Goal: Information Seeking & Learning: Understand process/instructions

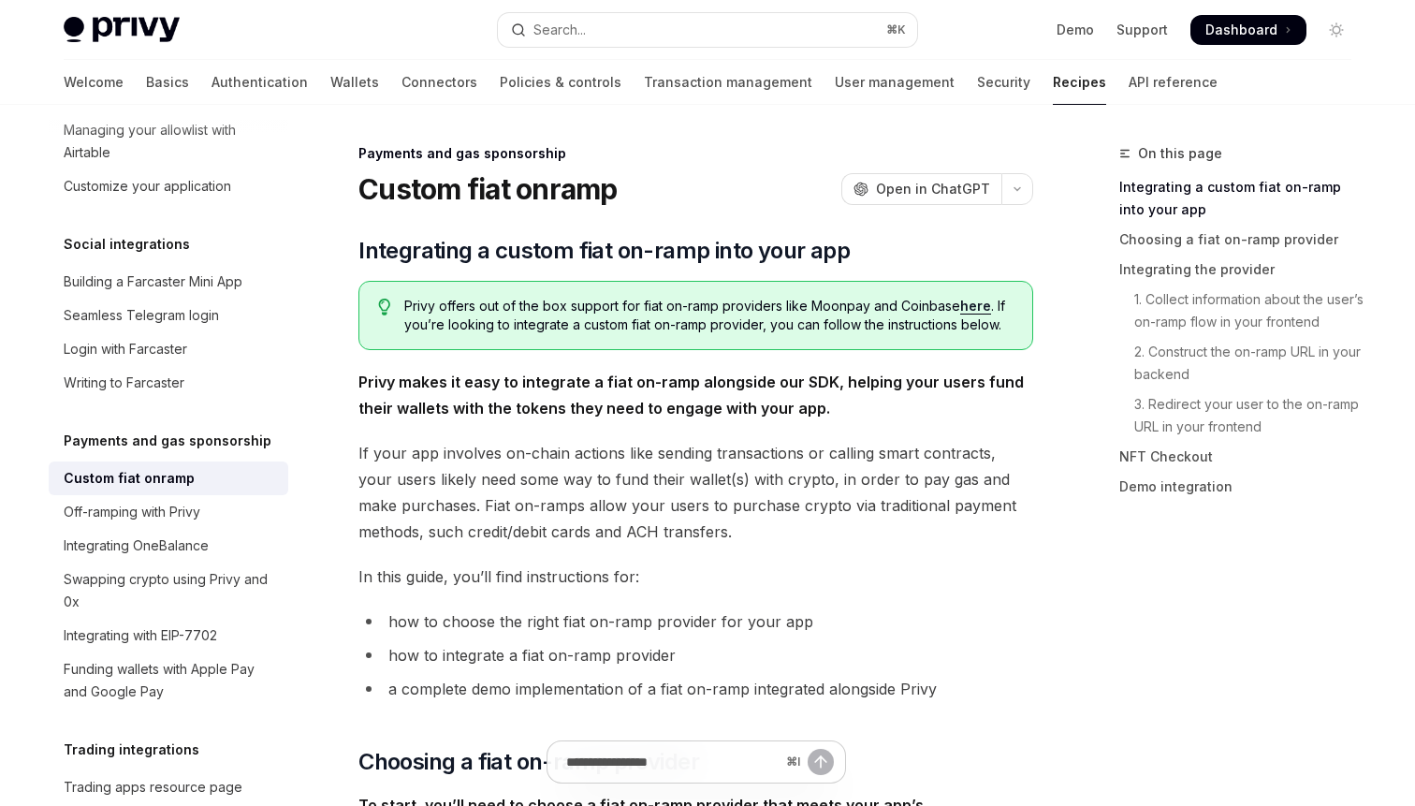
click at [976, 308] on link "here" at bounding box center [975, 306] width 31 height 17
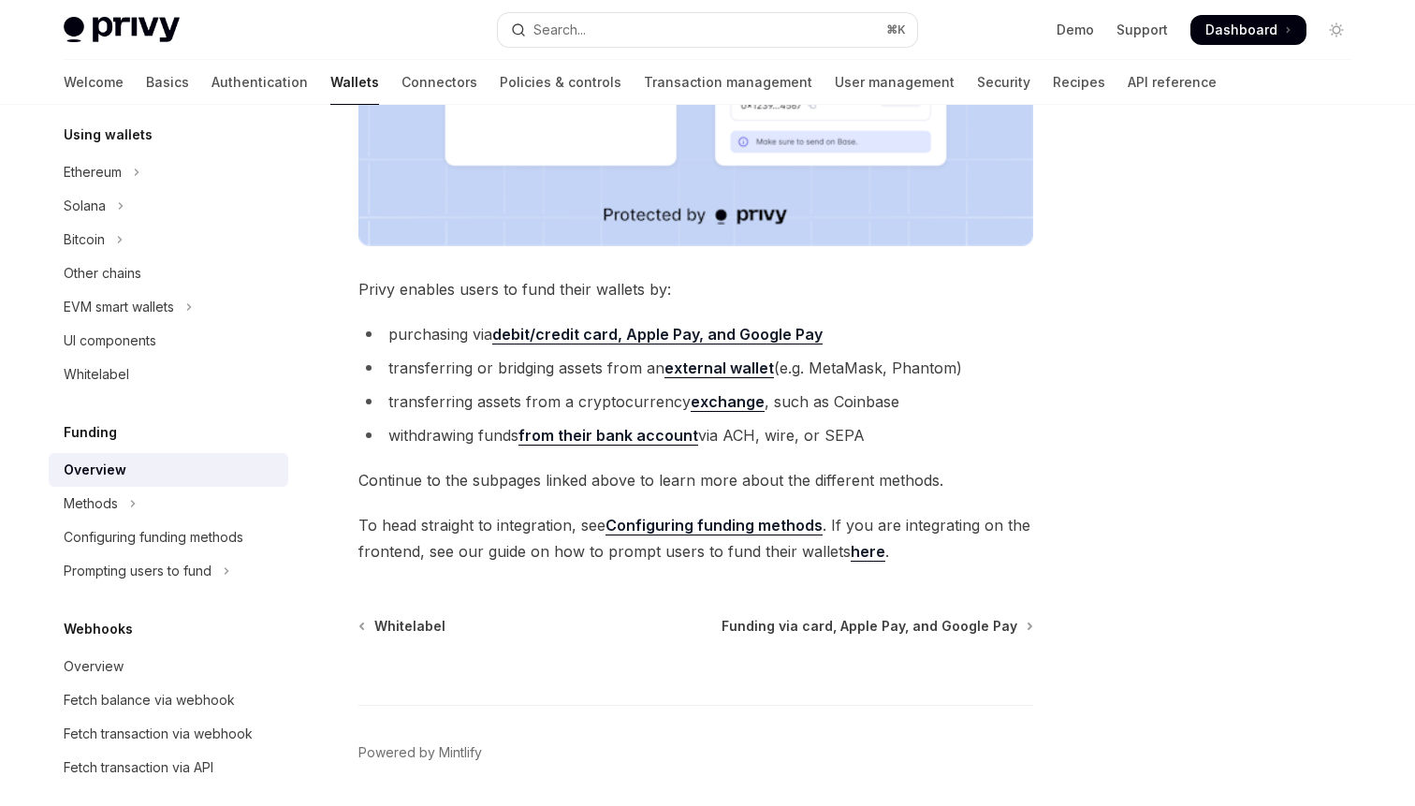
scroll to position [523, 0]
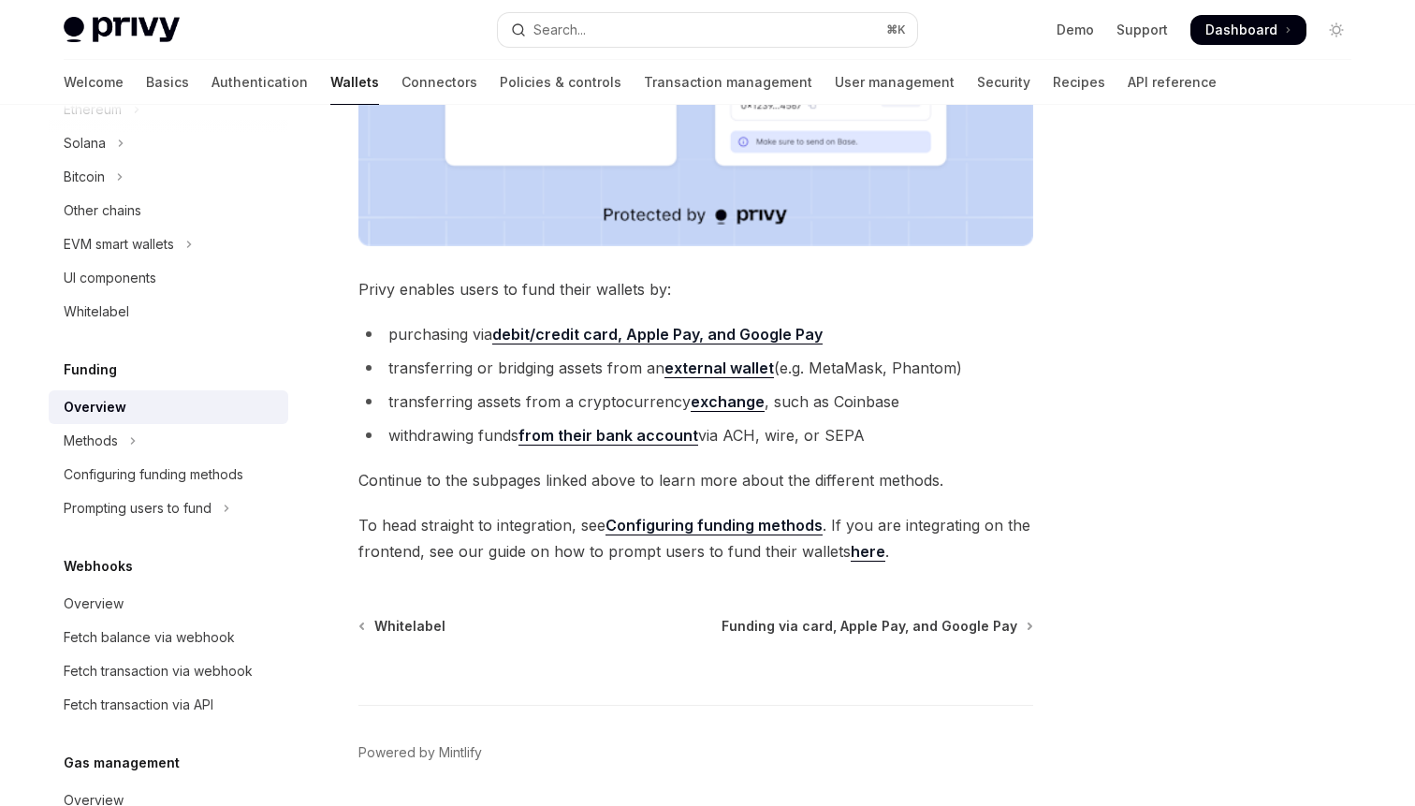
click at [858, 555] on link "here" at bounding box center [868, 552] width 35 height 20
type textarea "*"
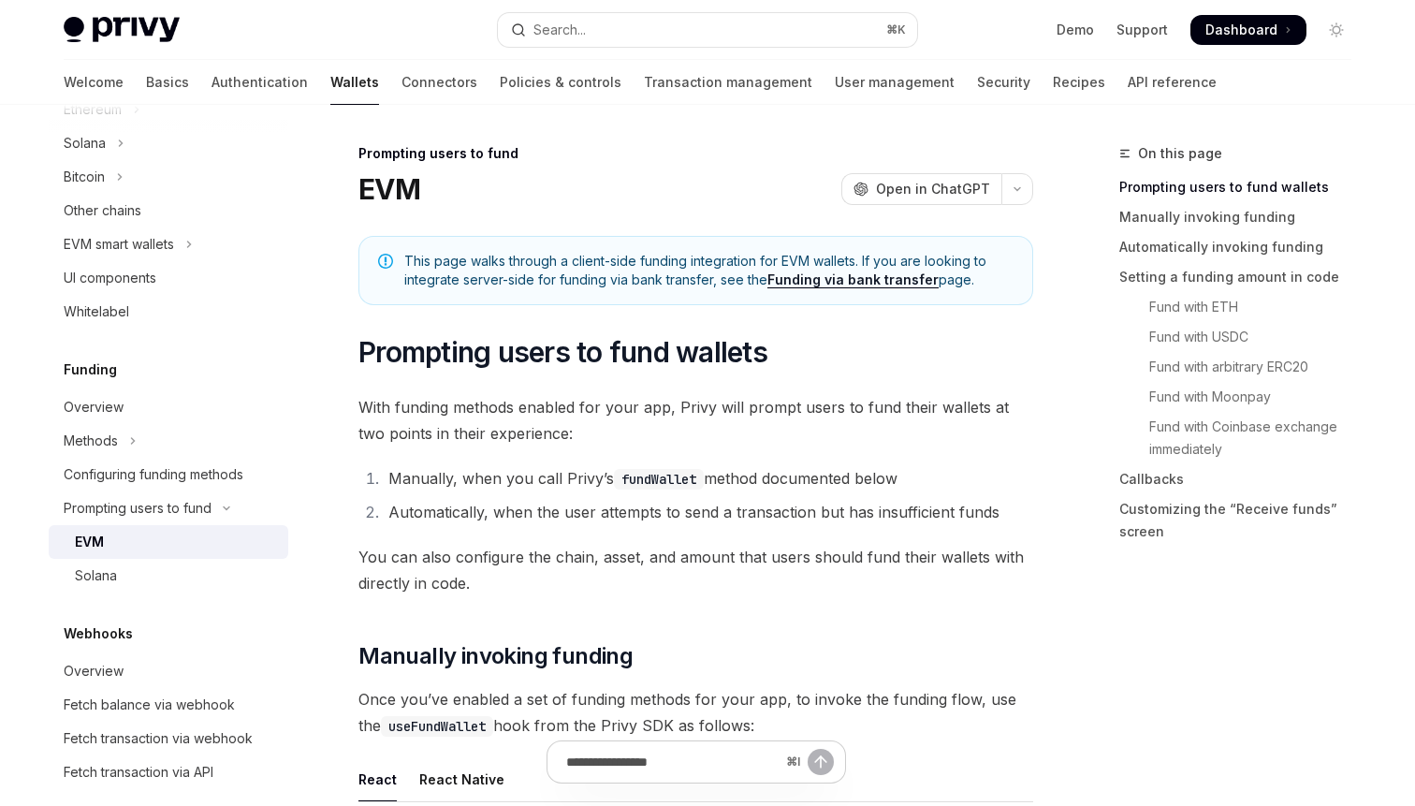
scroll to position [44, 0]
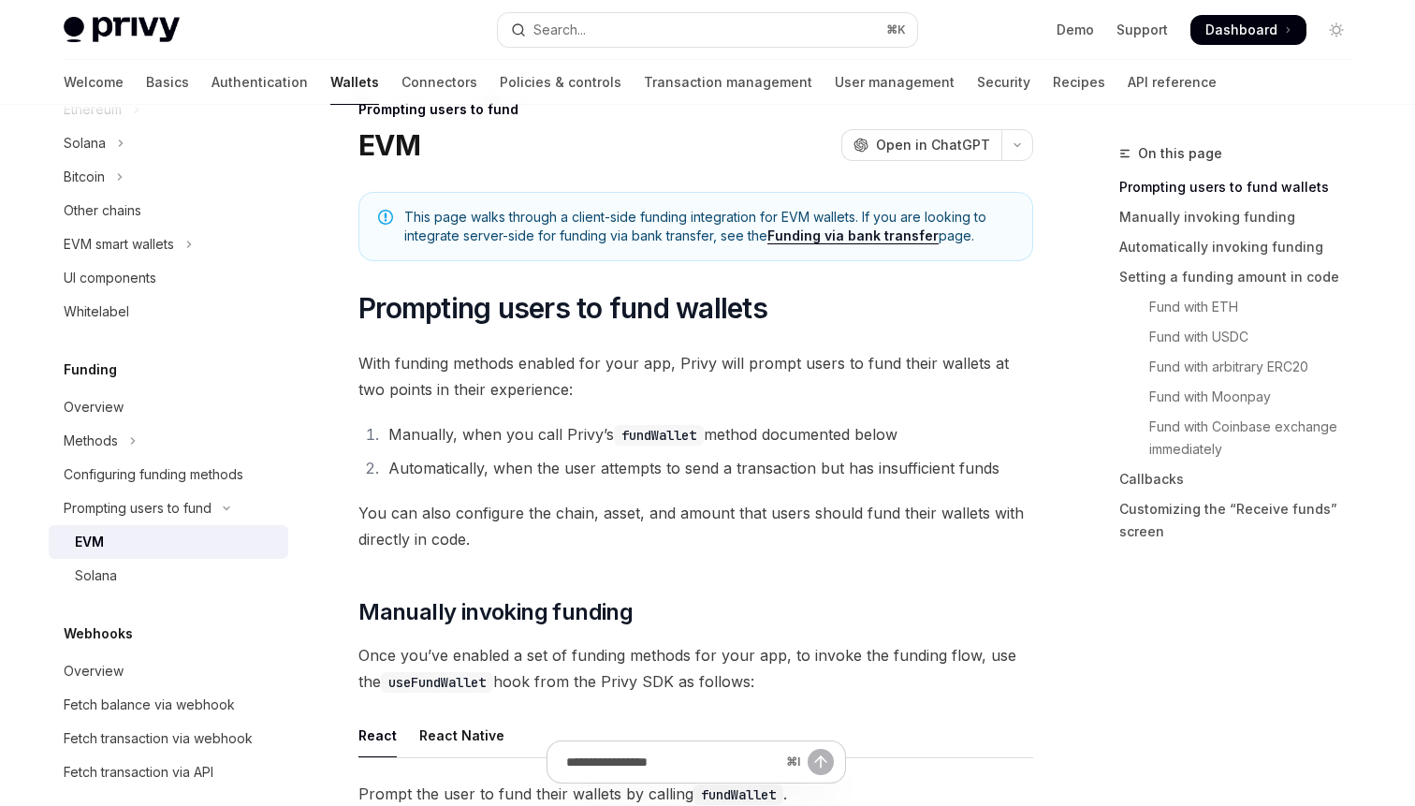
click at [778, 439] on li "Manually, when you call [PERSON_NAME]’s fundWallet method documented below" at bounding box center [708, 434] width 650 height 26
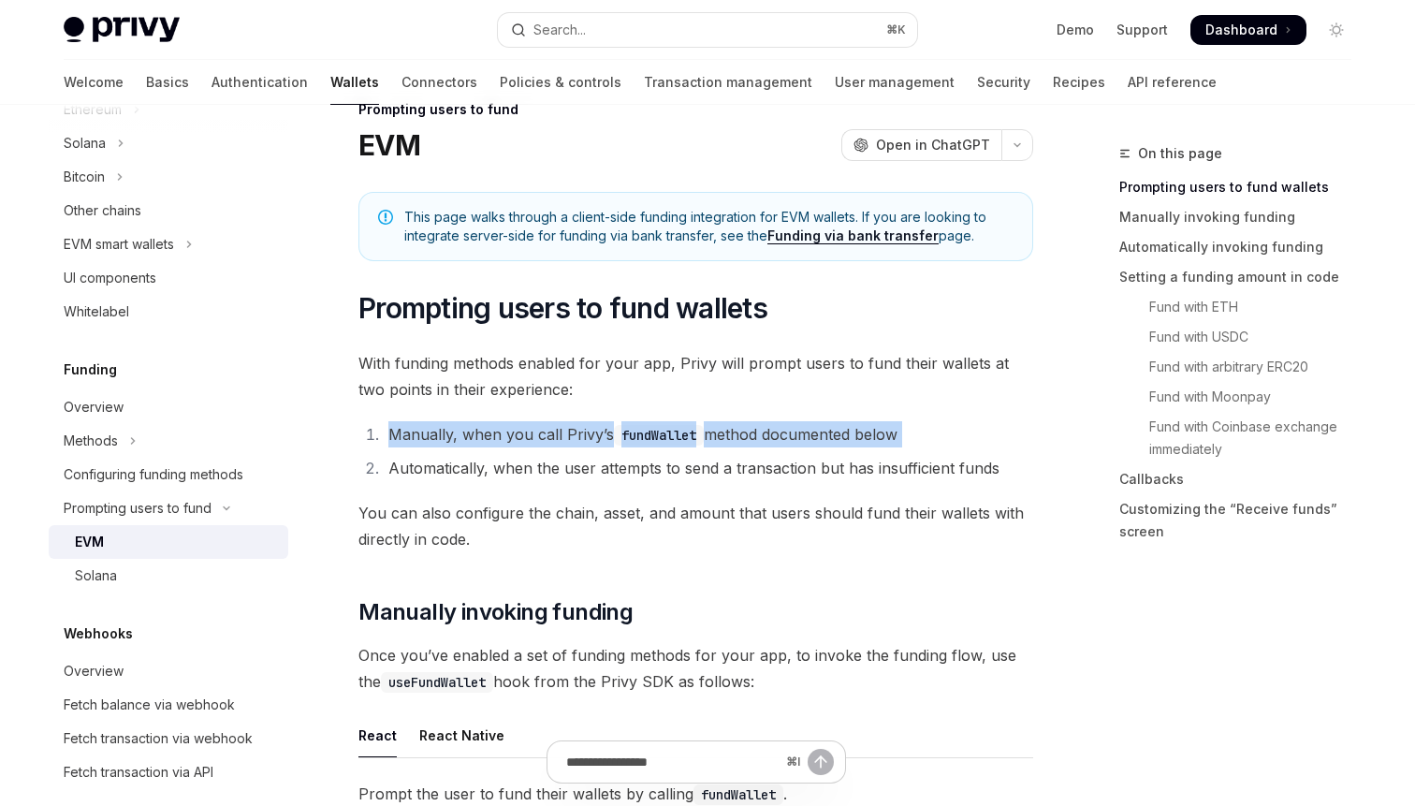
click at [778, 465] on li "Automatically, when the user attempts to send a transaction but has insufficien…" at bounding box center [708, 468] width 650 height 26
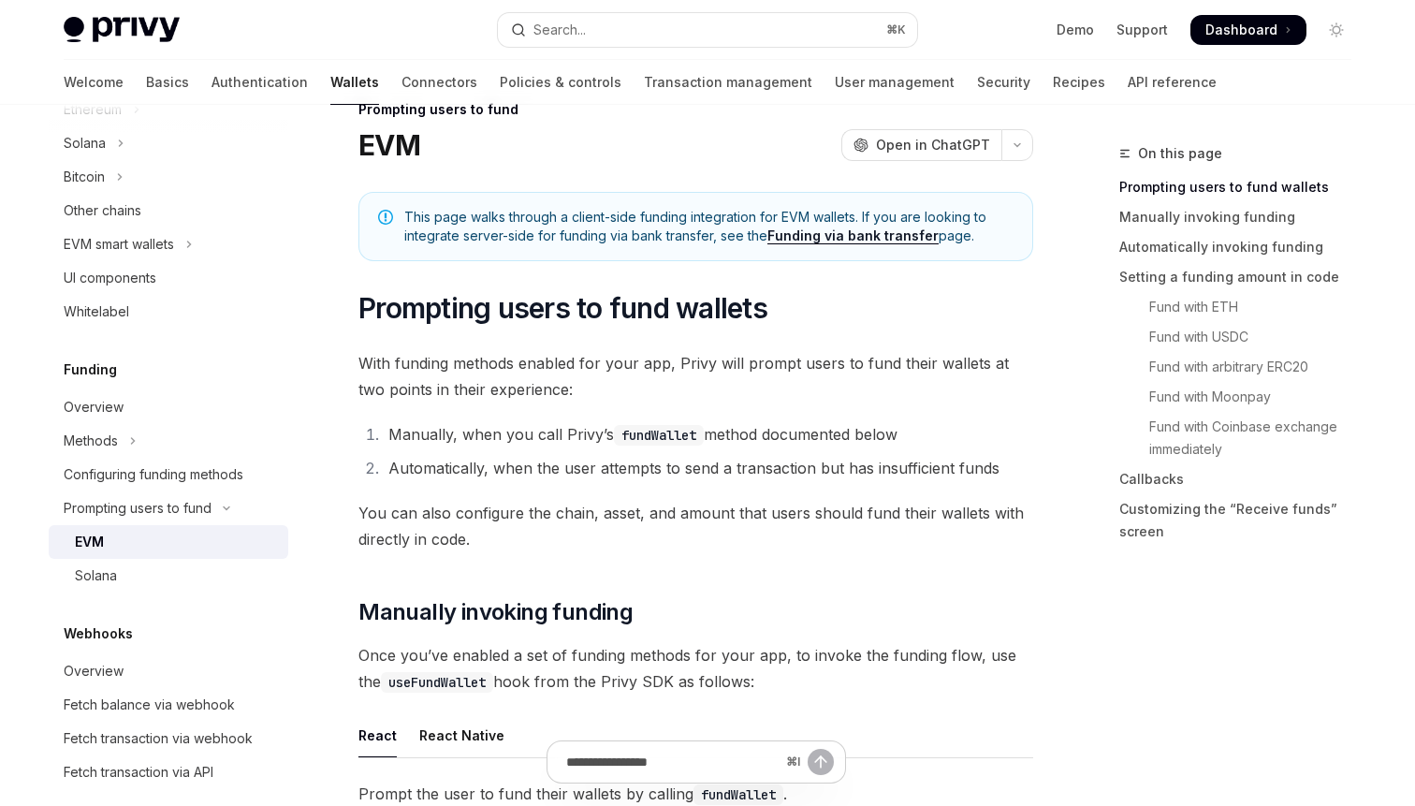
click at [778, 465] on li "Automatically, when the user attempts to send a transaction but has insufficien…" at bounding box center [708, 468] width 650 height 26
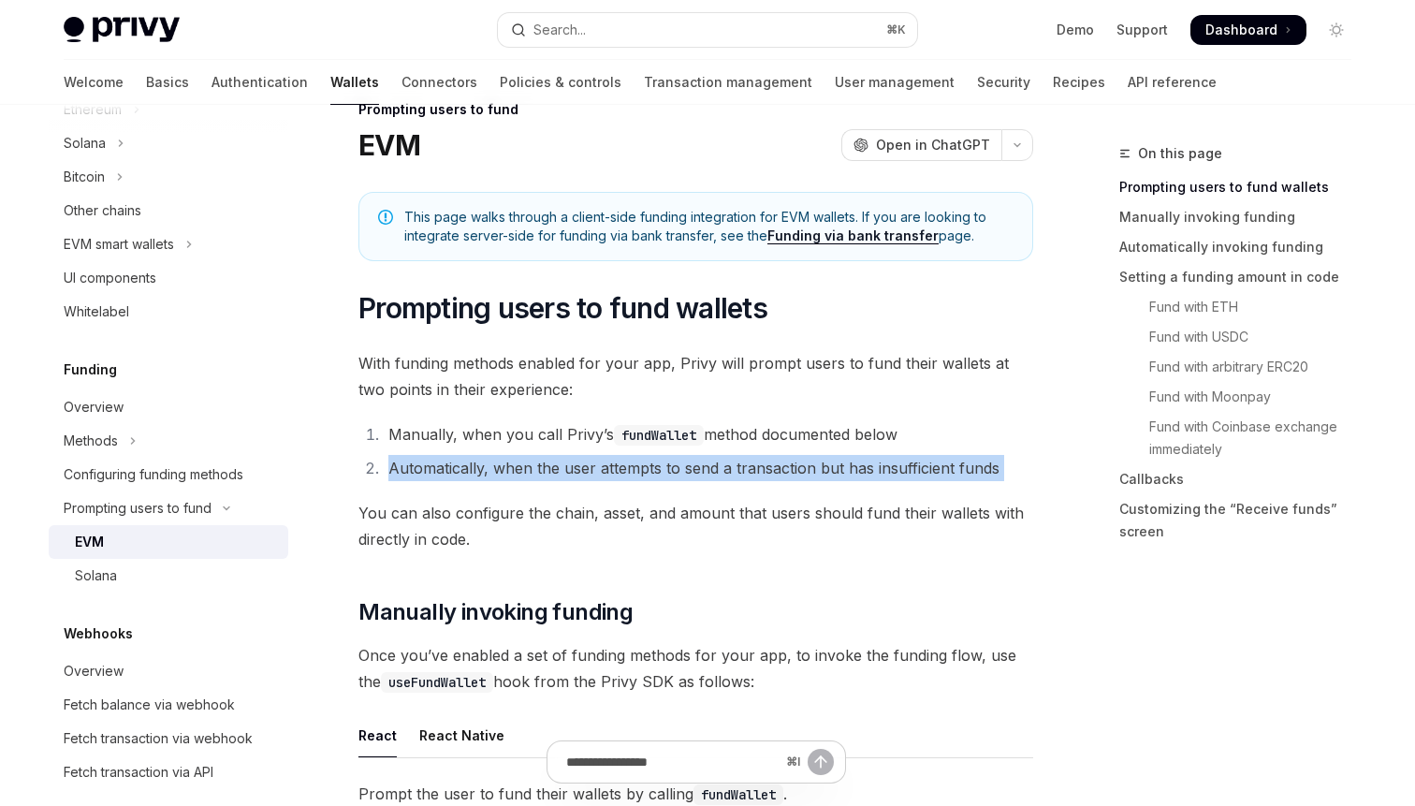
click at [793, 510] on span "You can also configure the chain, asset, and amount that users should fund thei…" at bounding box center [695, 526] width 675 height 52
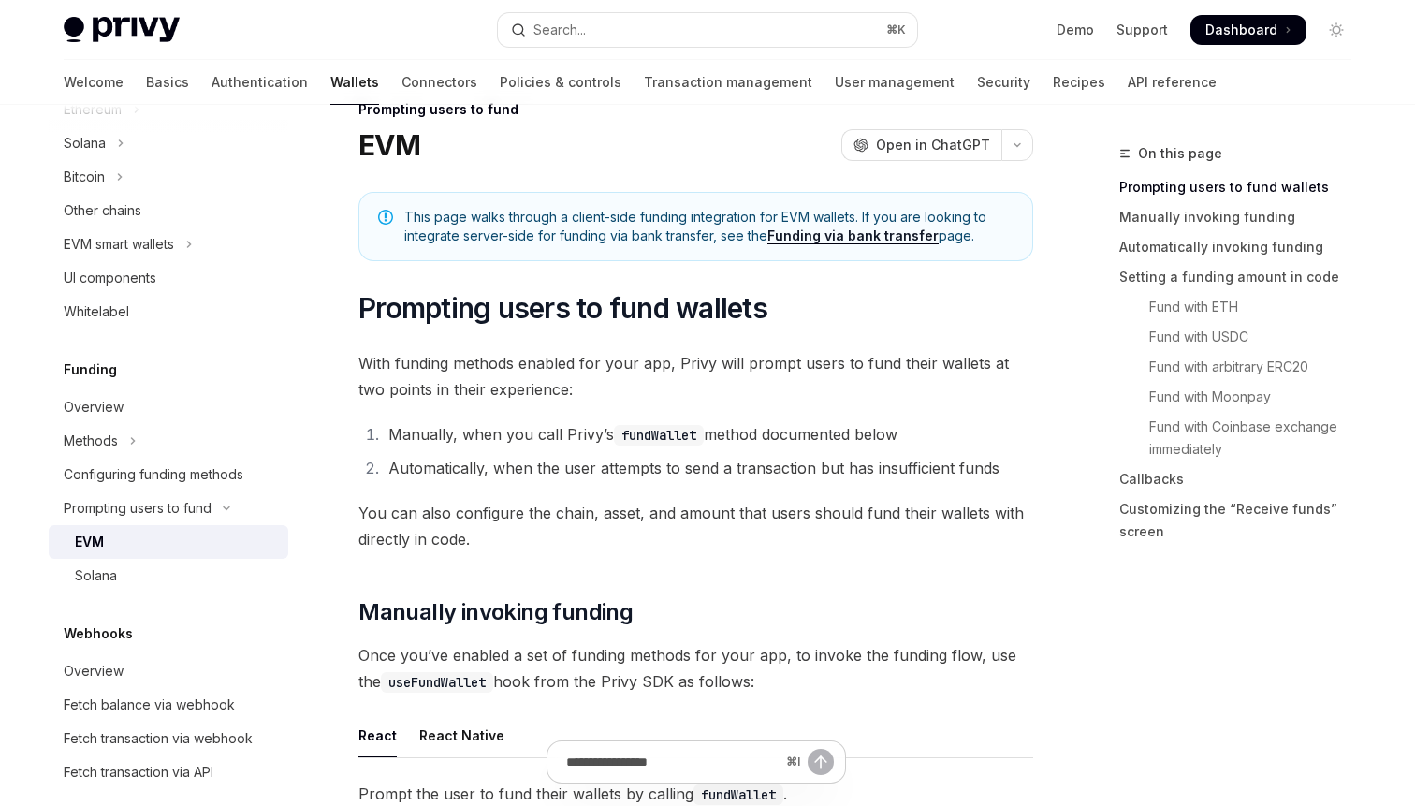
click at [793, 510] on span "You can also configure the chain, asset, and amount that users should fund thei…" at bounding box center [695, 526] width 675 height 52
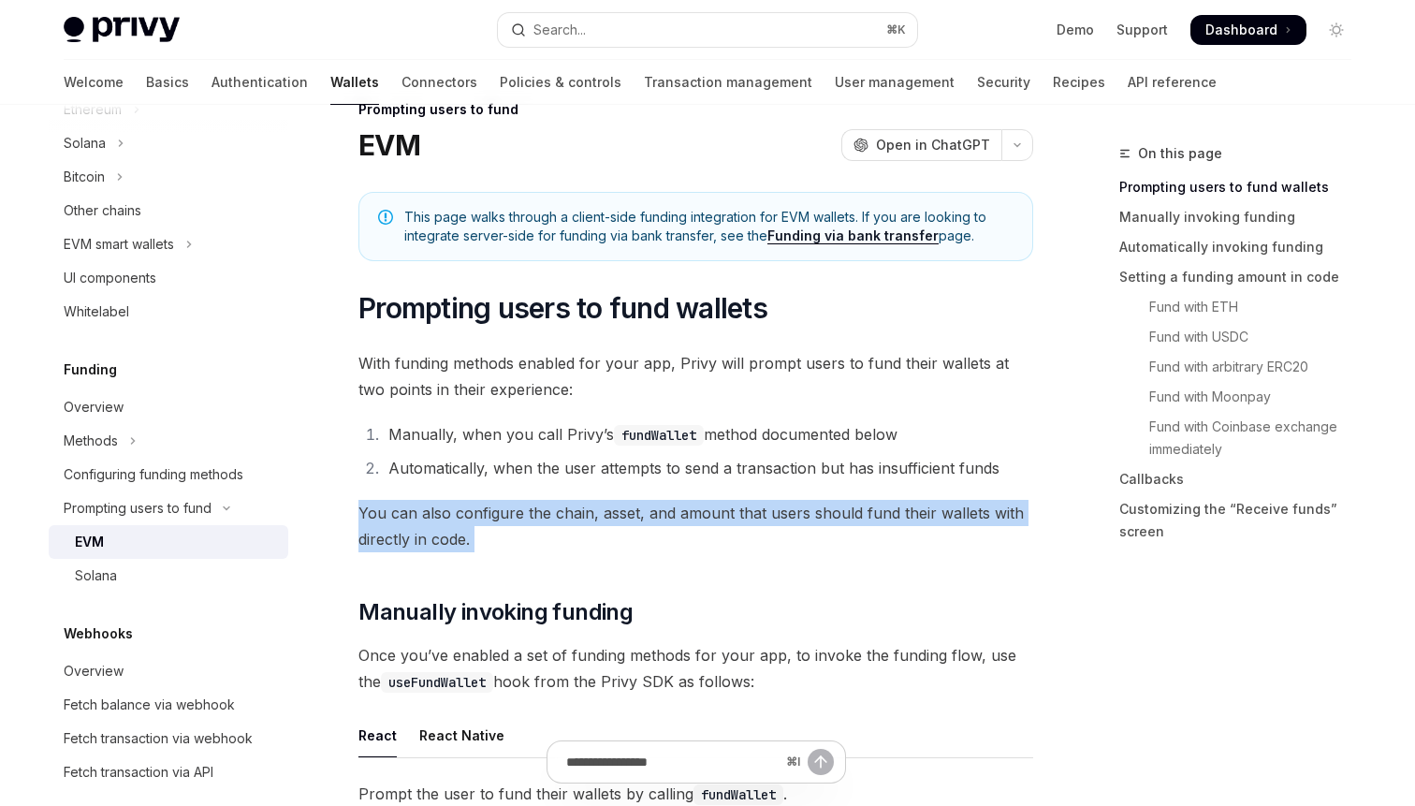
click at [793, 510] on span "You can also configure the chain, asset, and amount that users should fund thei…" at bounding box center [695, 526] width 675 height 52
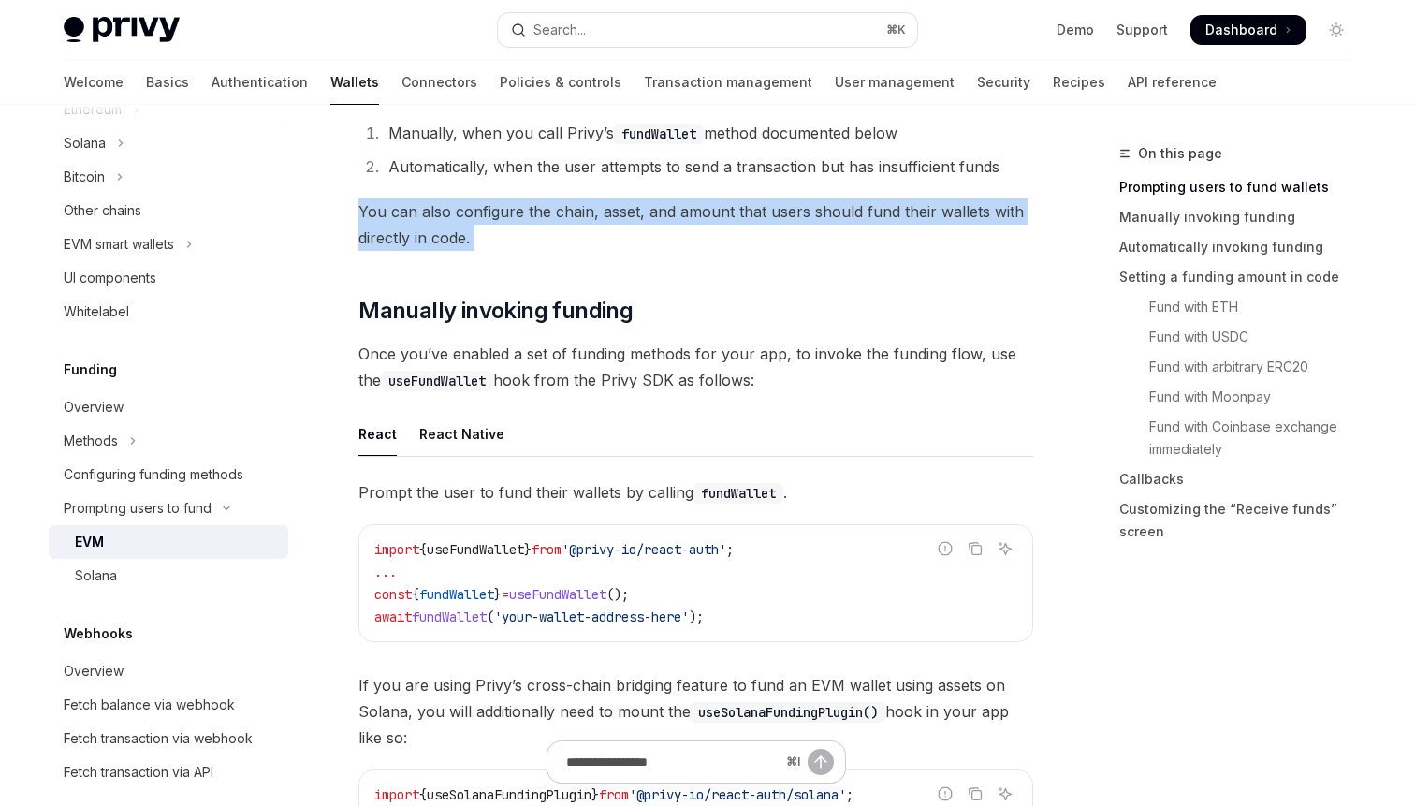
scroll to position [355, 0]
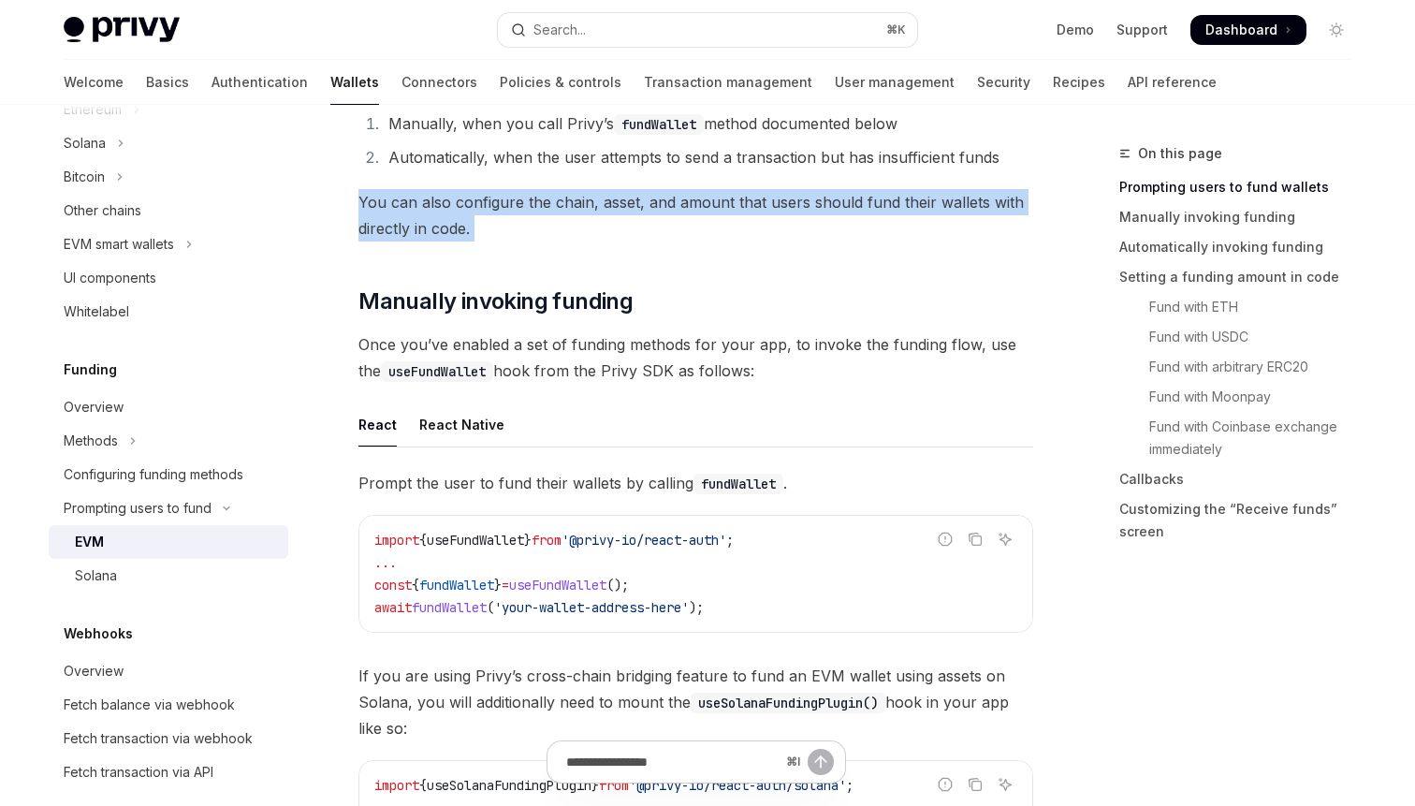
click at [670, 354] on span "Once you’ve enabled a set of funding methods for your app, to invoke the fundin…" at bounding box center [695, 357] width 675 height 52
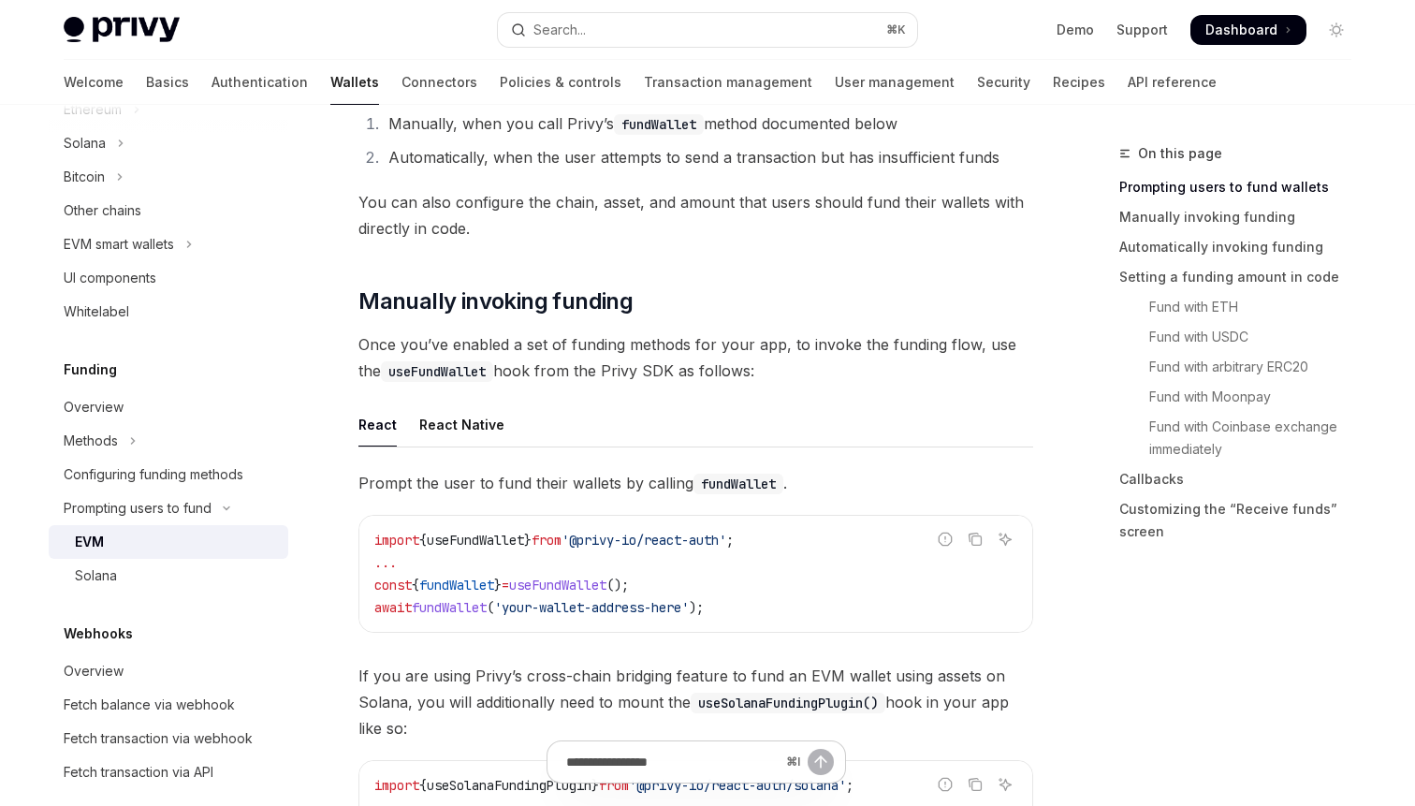
click at [670, 354] on span "Once you’ve enabled a set of funding methods for your app, to invoke the fundin…" at bounding box center [695, 357] width 675 height 52
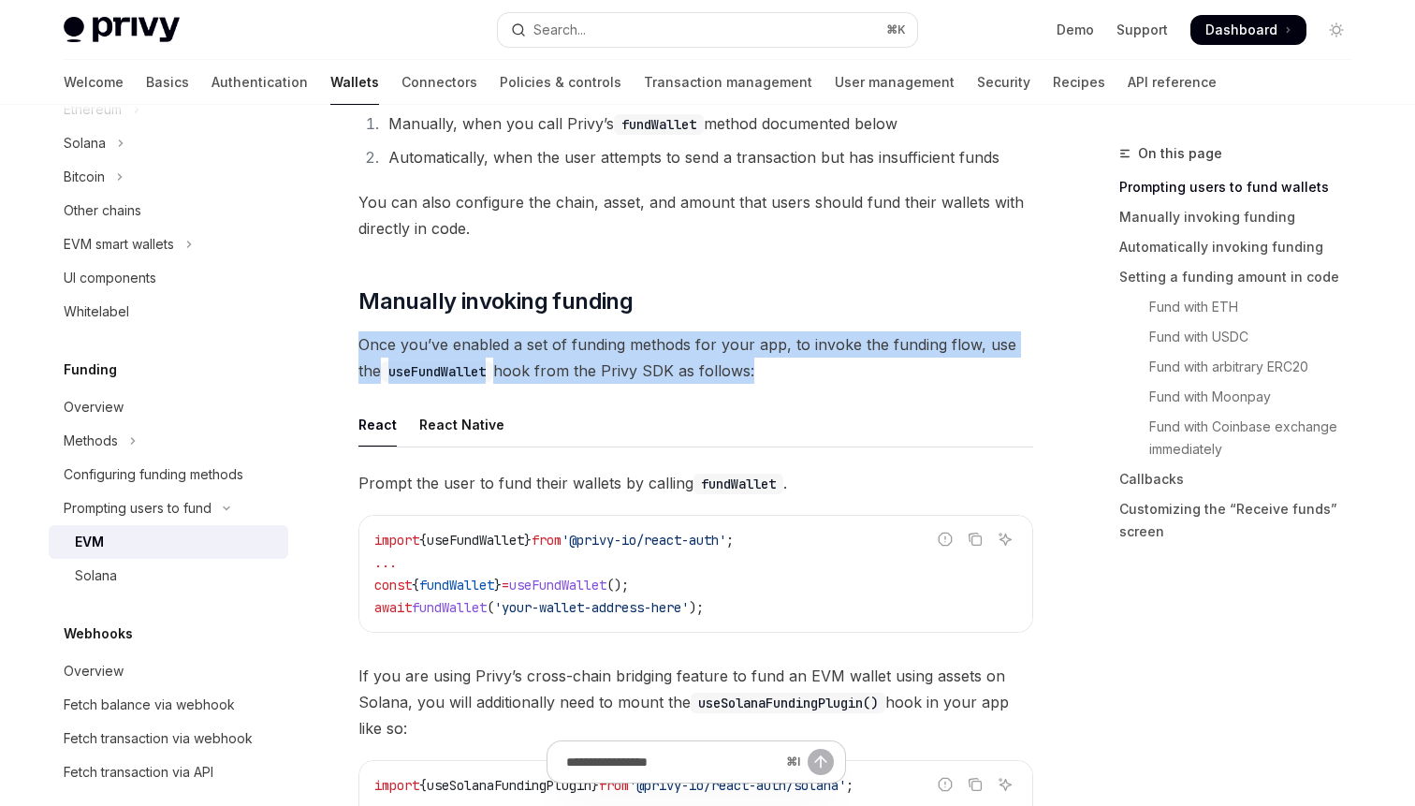
click at [670, 354] on span "Once you’ve enabled a set of funding methods for your app, to invoke the fundin…" at bounding box center [695, 357] width 675 height 52
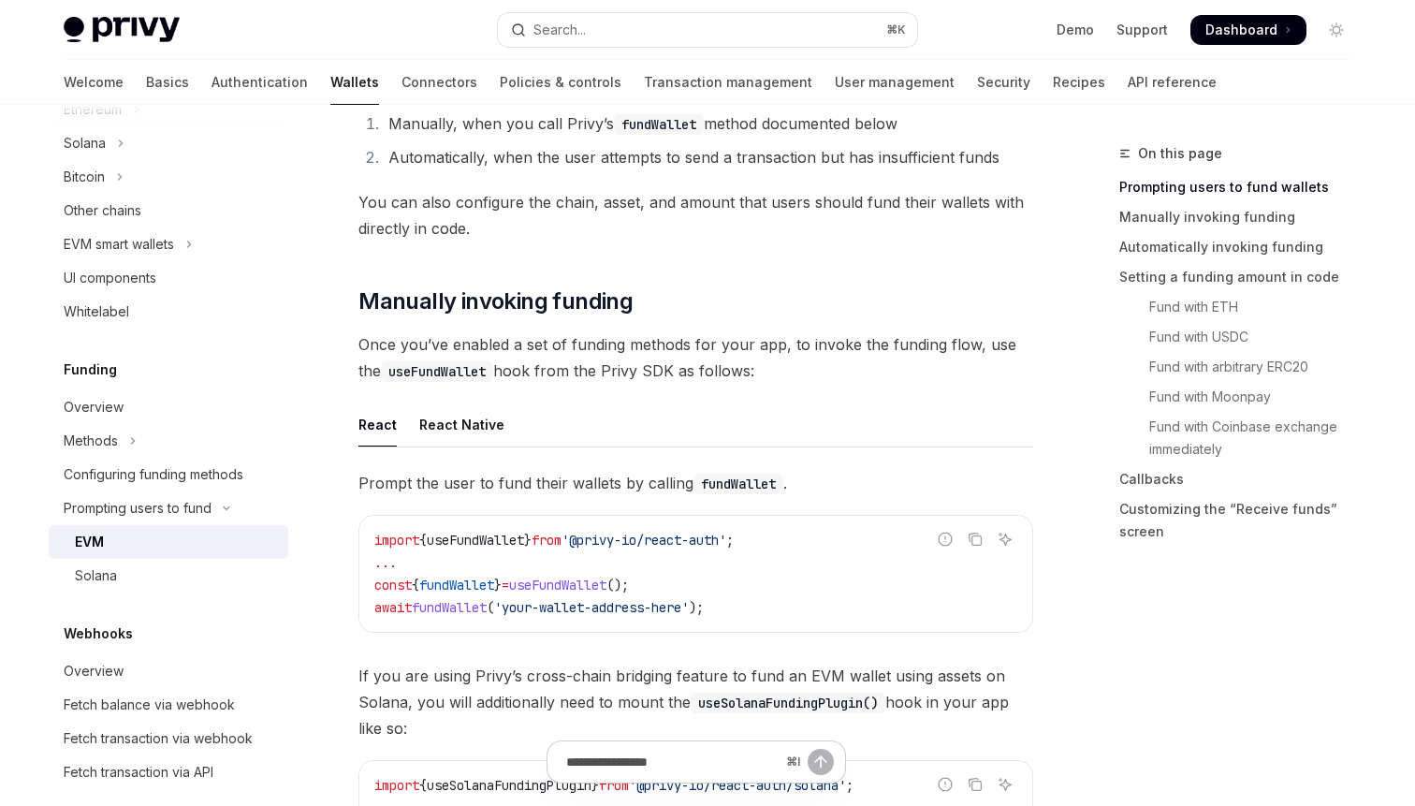
click at [489, 578] on span "fundWallet" at bounding box center [456, 584] width 75 height 17
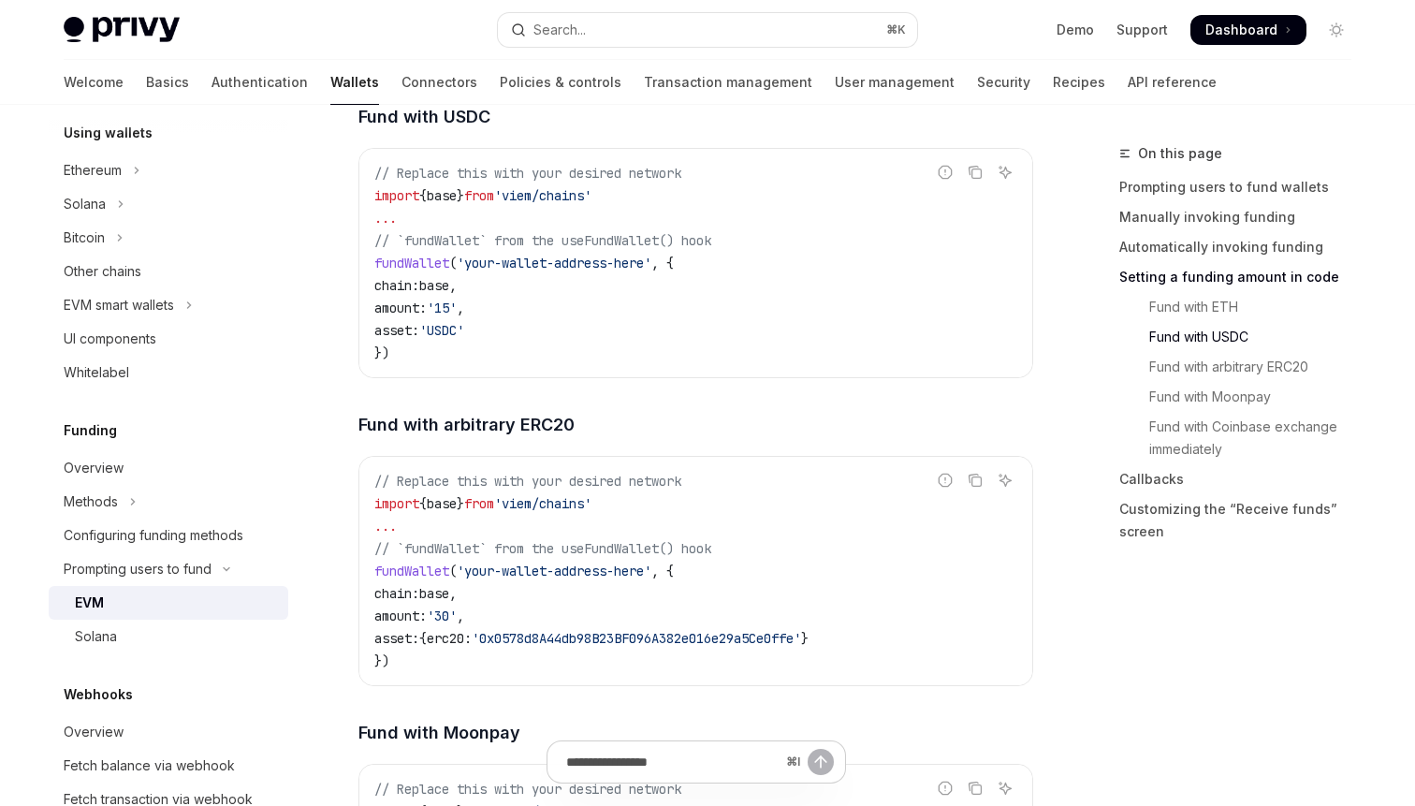
scroll to position [2847, 0]
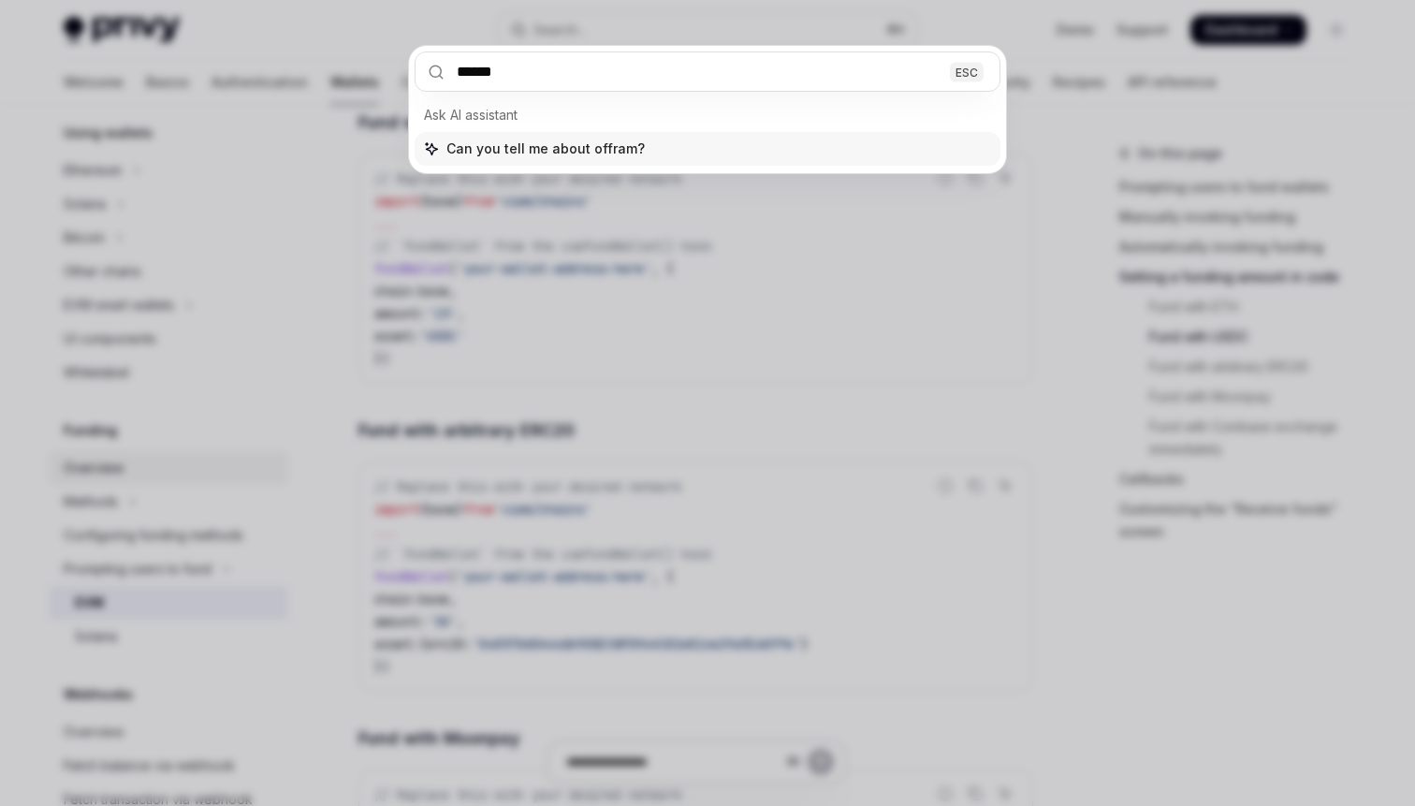
type input "*******"
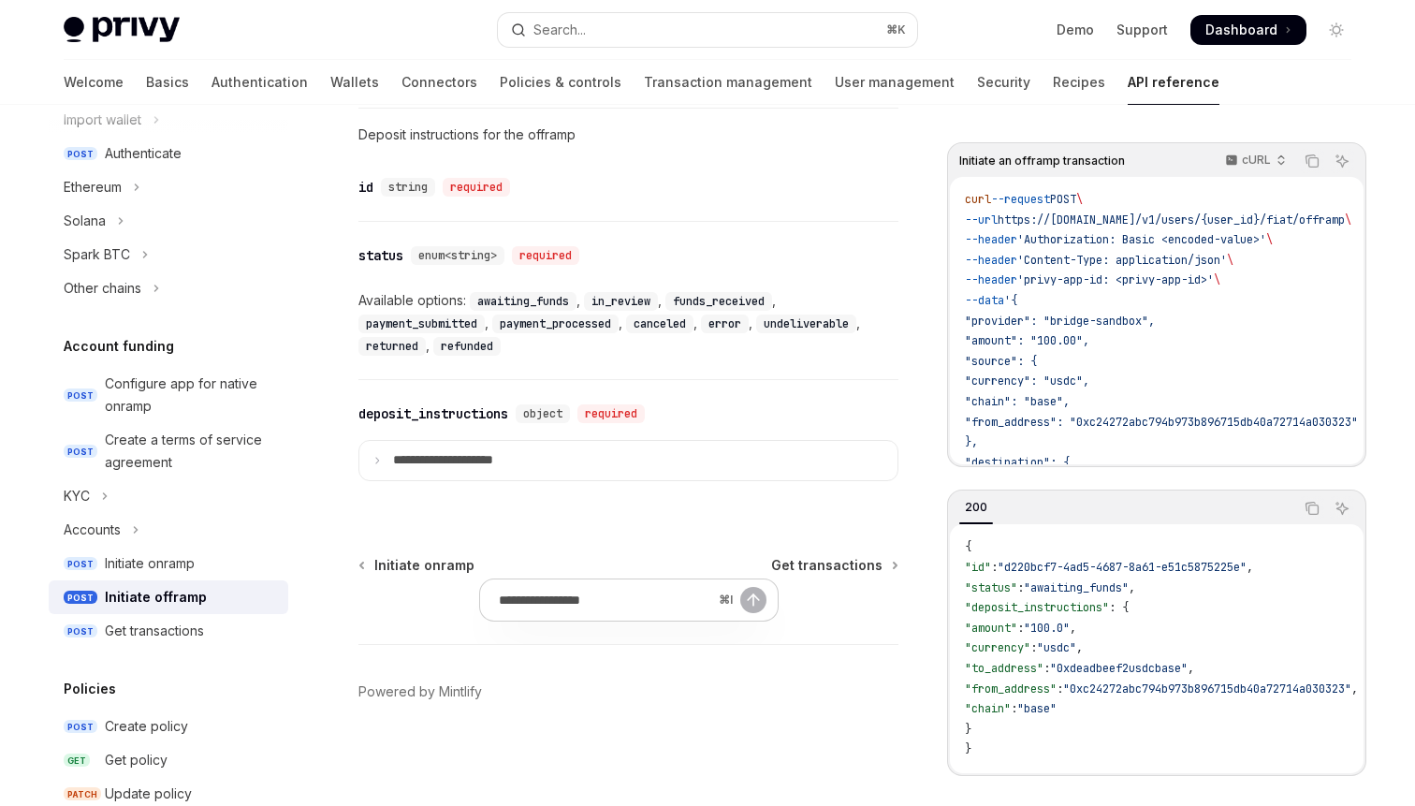
scroll to position [105, 0]
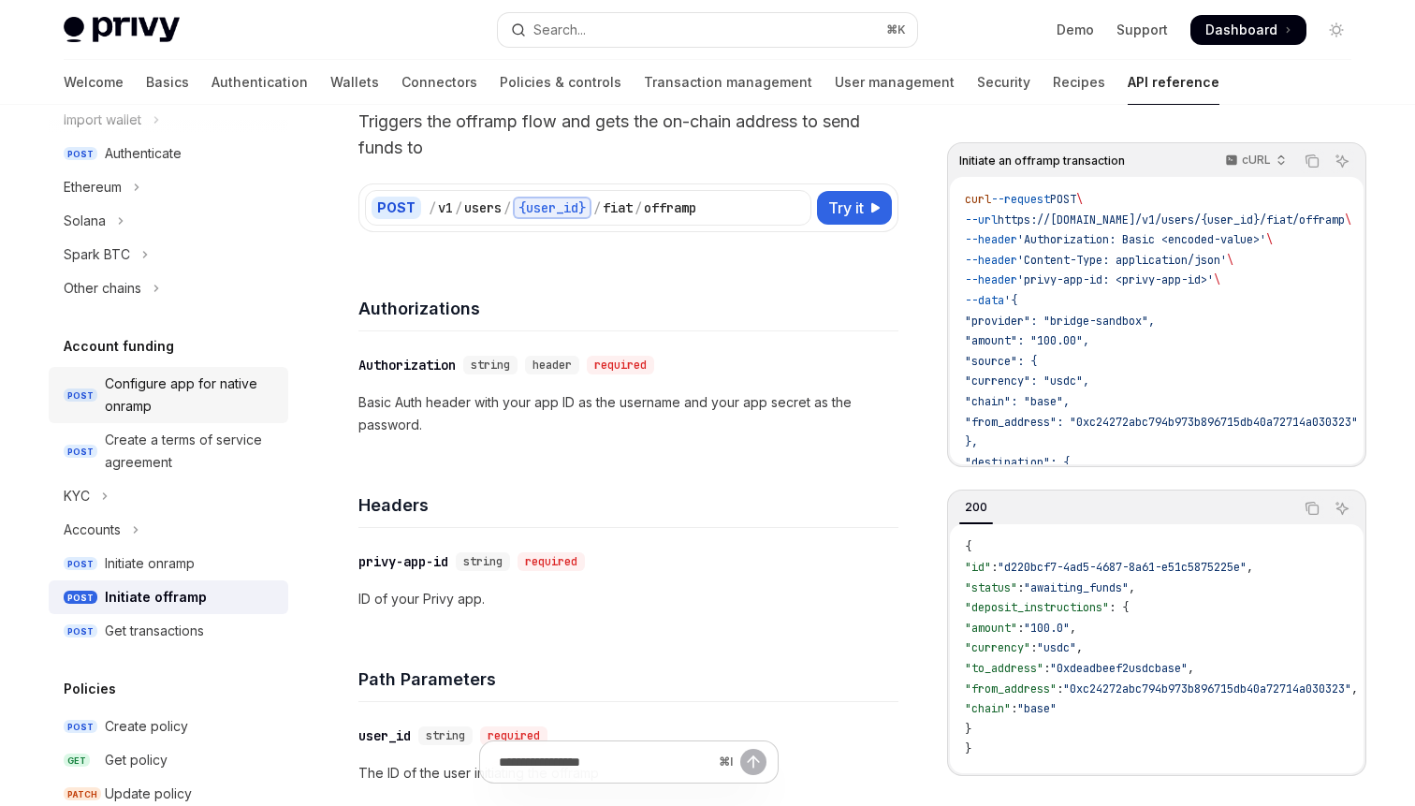
type textarea "*"
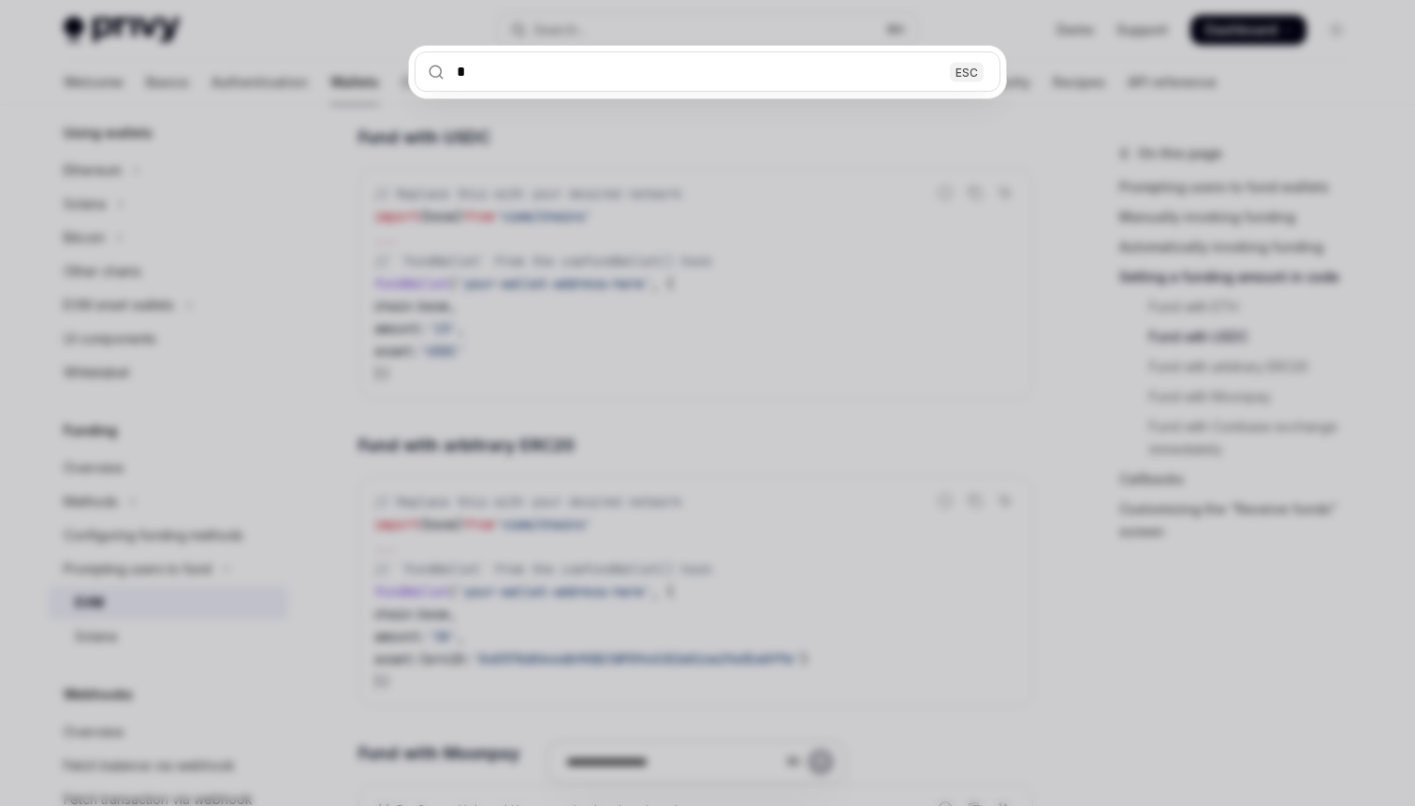
scroll to position [2847, 0]
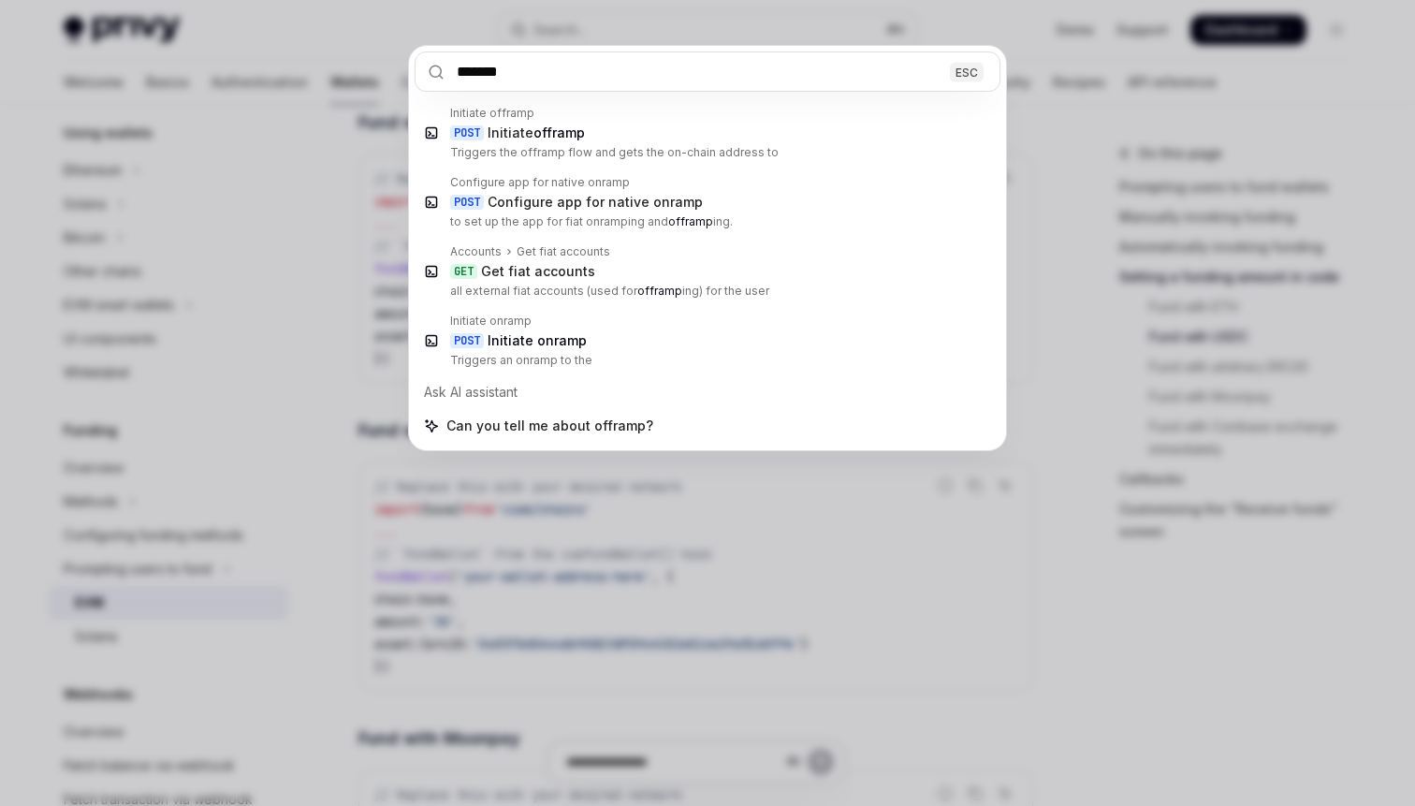
type input "*******"
click at [365, 353] on div "******* ESC Initiate offramp POST Initiate offramp Triggers the offramp flow an…" at bounding box center [707, 403] width 1415 height 806
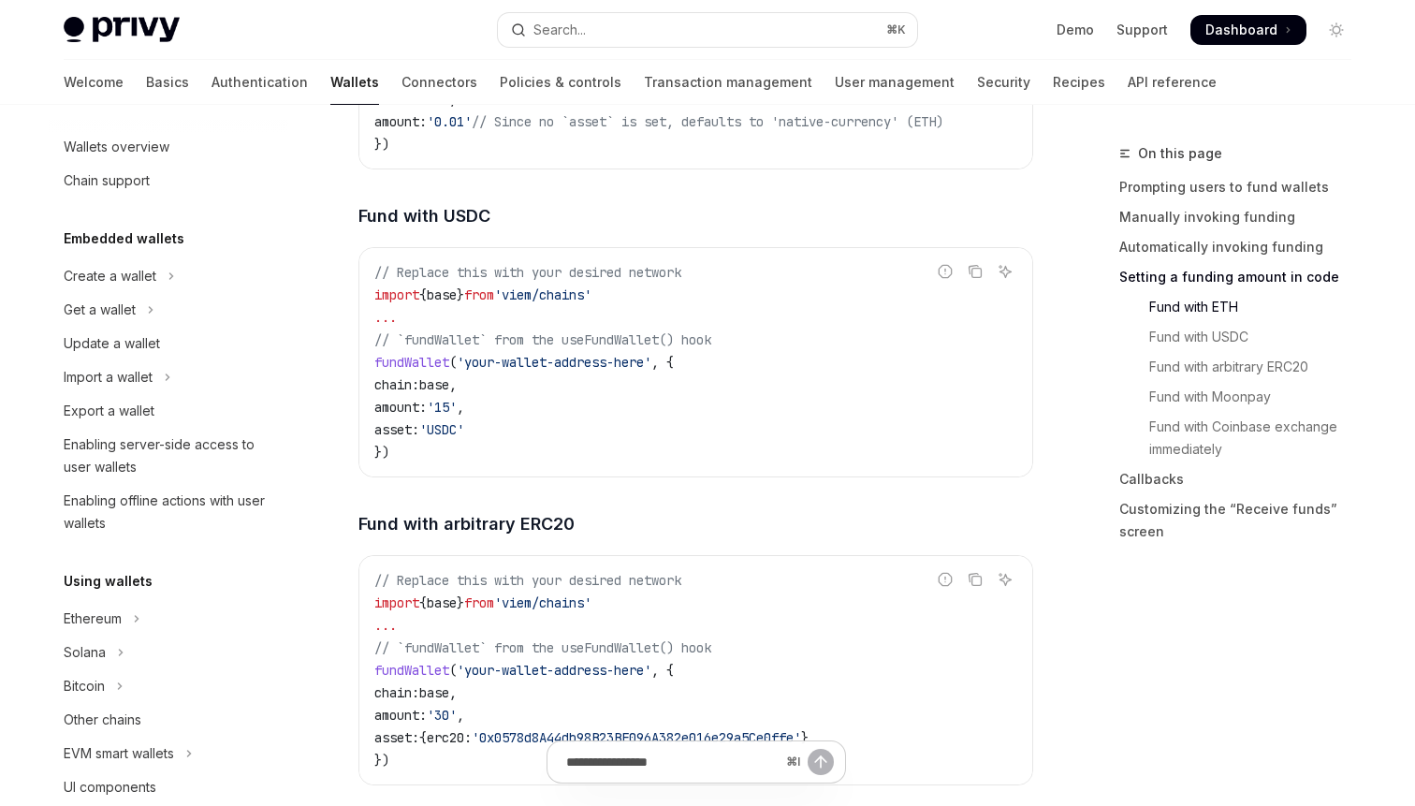
scroll to position [0, 0]
